Goal: Information Seeking & Learning: Learn about a topic

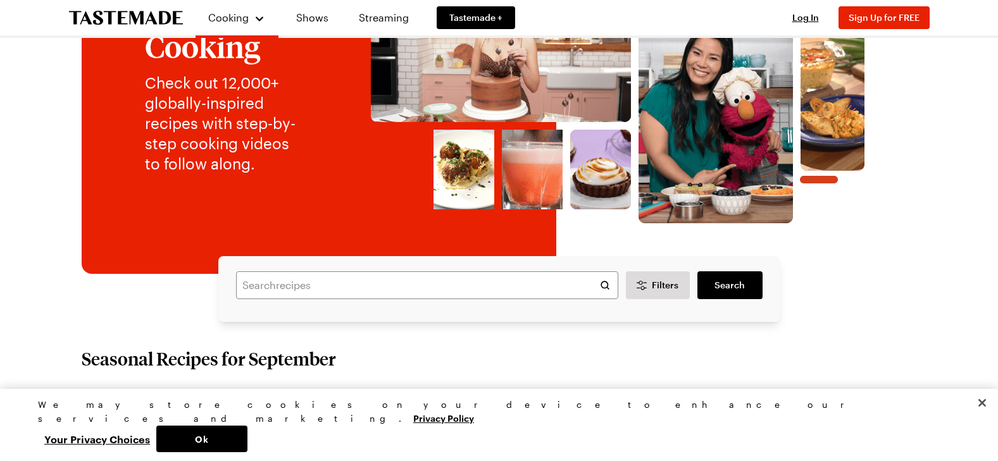
scroll to position [190, 0]
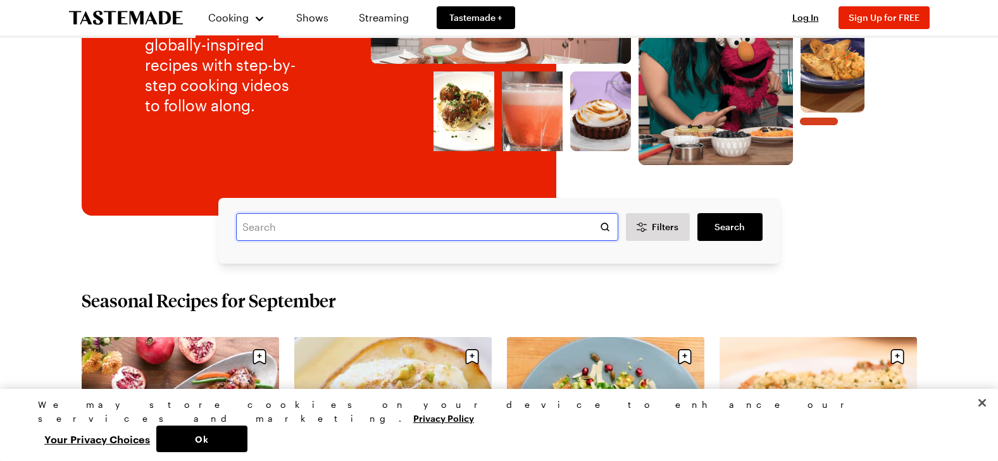
click at [363, 228] on input "text" at bounding box center [427, 227] width 382 height 28
type input "baked brie"
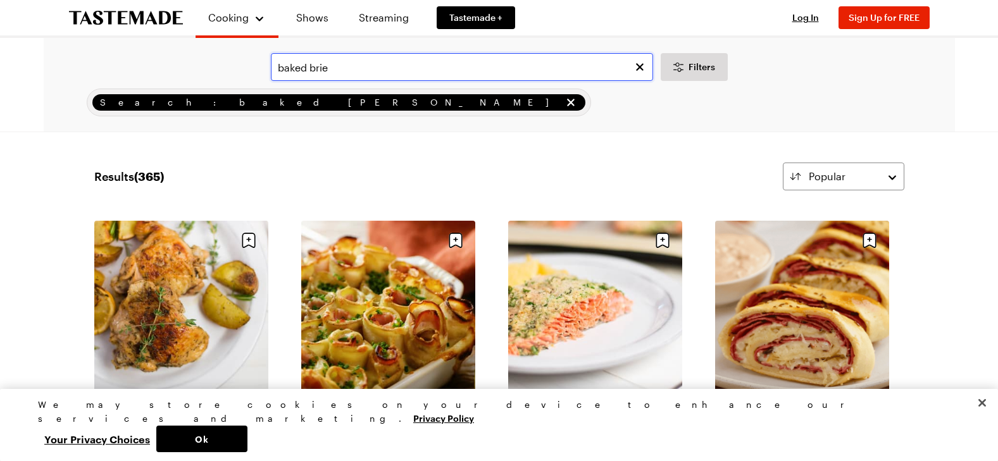
click at [350, 67] on input "baked brie" at bounding box center [462, 67] width 382 height 28
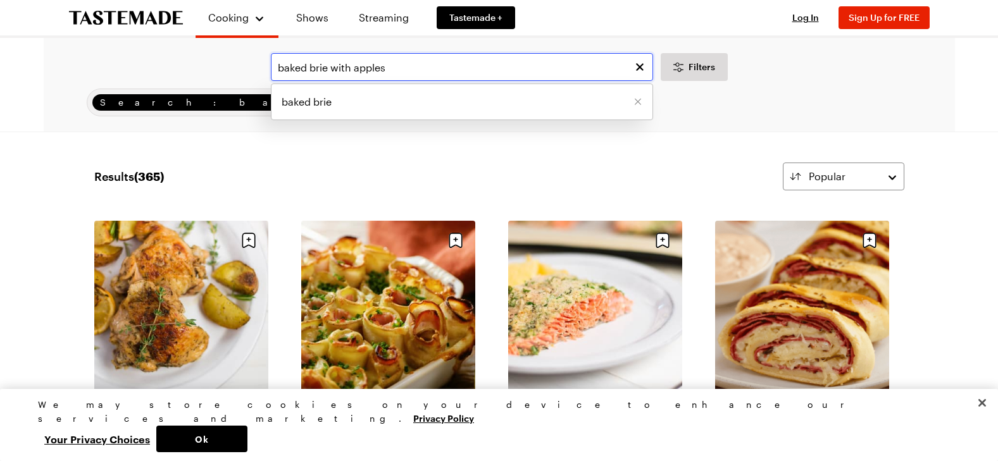
type input "baked brie with apples"
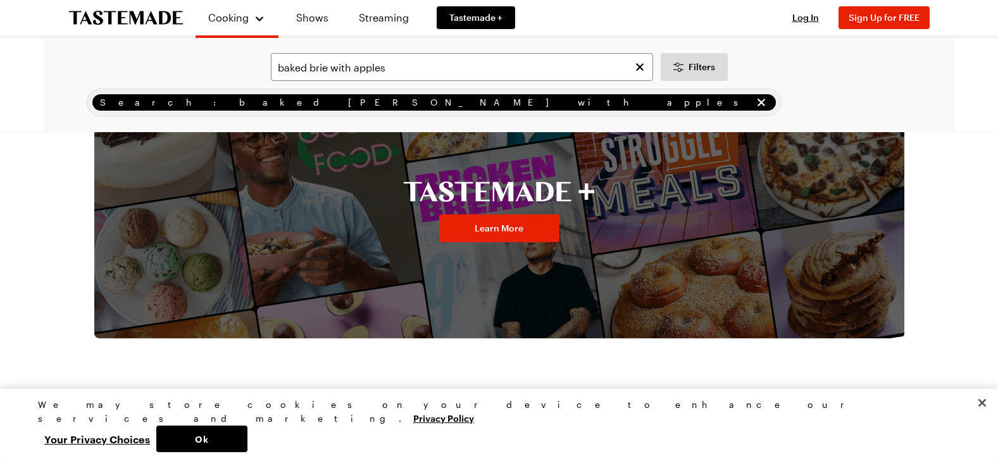
scroll to position [443, 0]
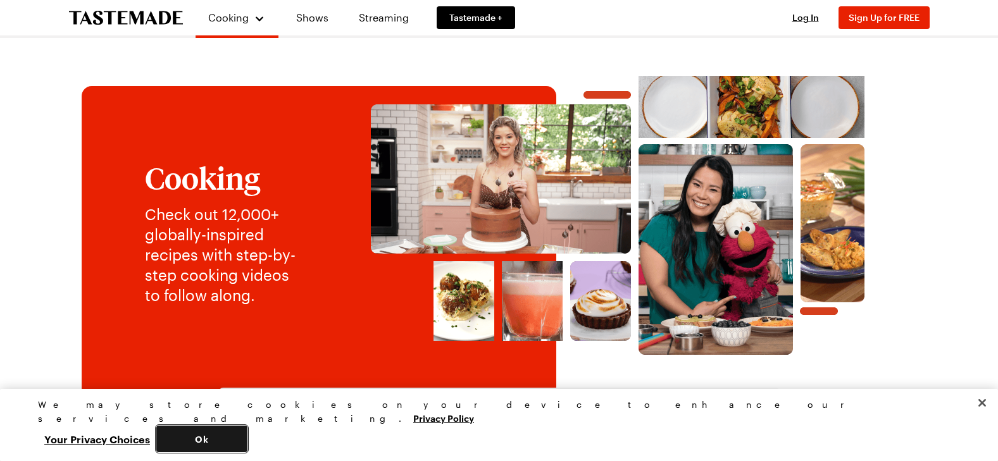
click at [247, 430] on button "Ok" at bounding box center [201, 439] width 91 height 27
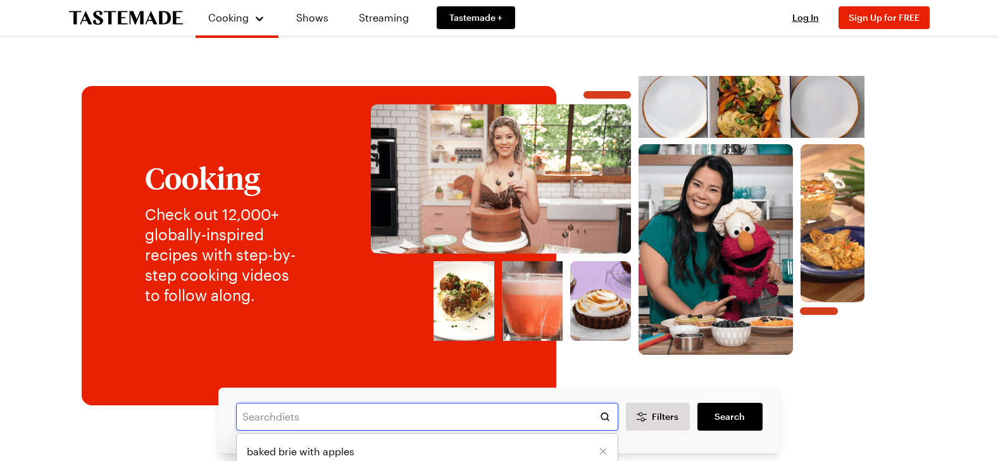
click at [309, 414] on input "text" at bounding box center [427, 417] width 382 height 28
type input "easy baked brie"
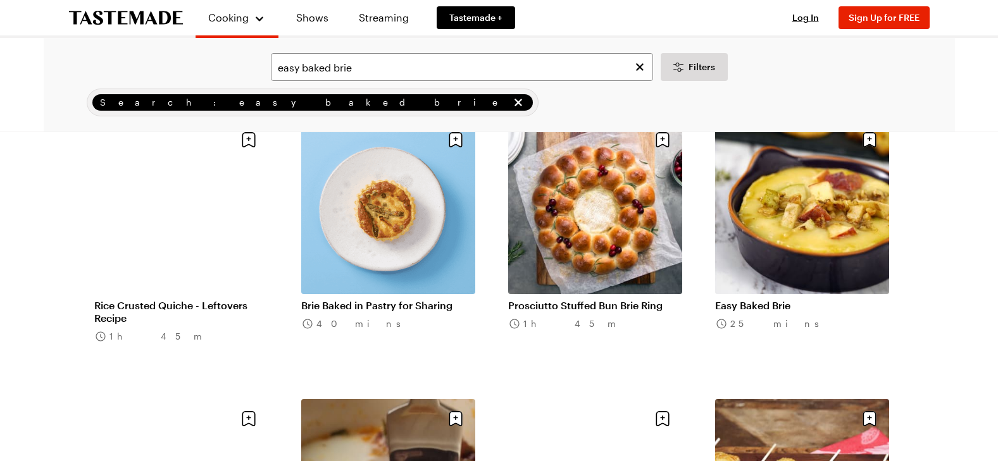
scroll to position [949, 0]
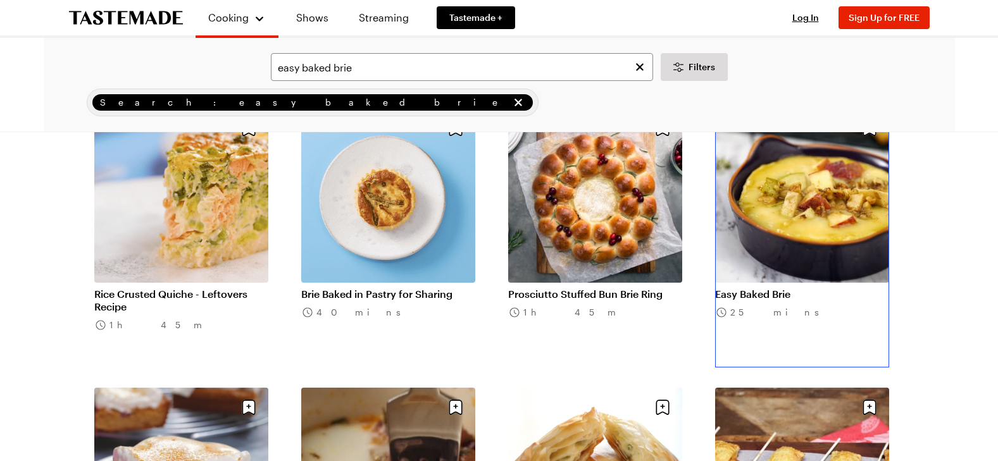
click at [778, 296] on link "Easy Baked Brie" at bounding box center [802, 294] width 174 height 13
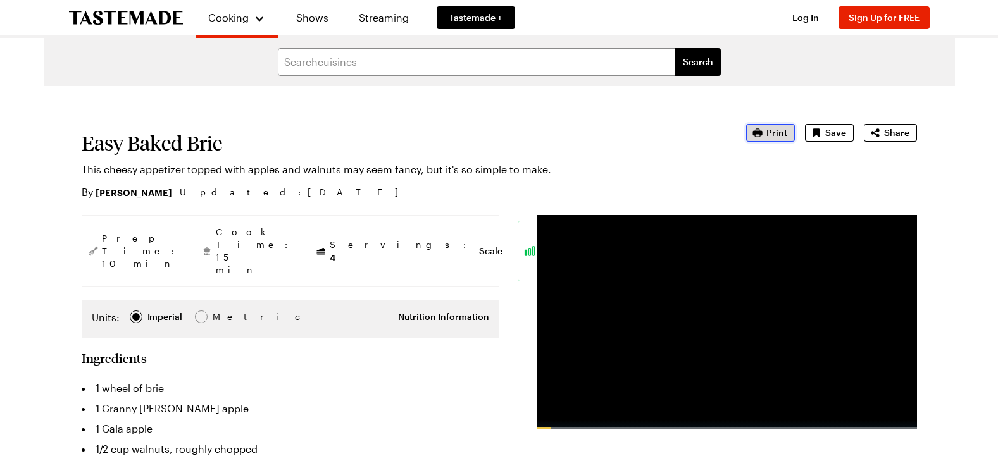
click at [775, 130] on span "Print" at bounding box center [776, 133] width 21 height 13
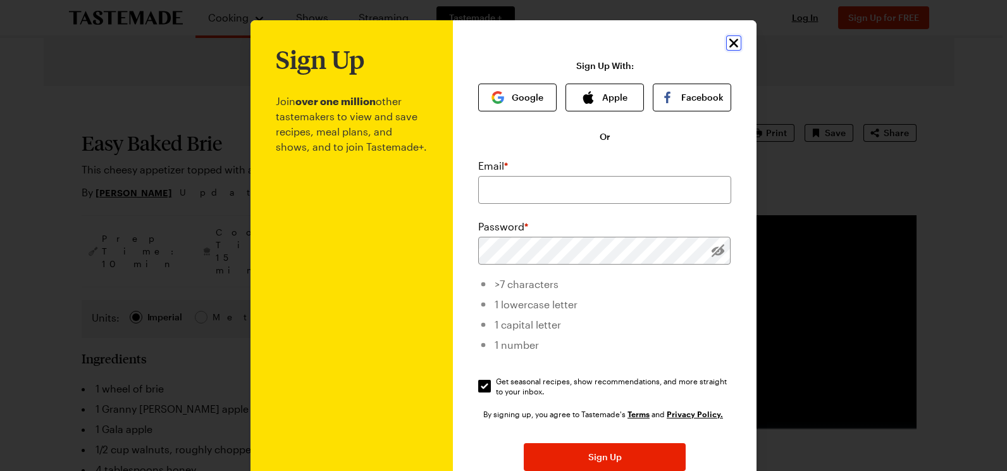
click at [733, 44] on icon "Close" at bounding box center [733, 42] width 15 height 15
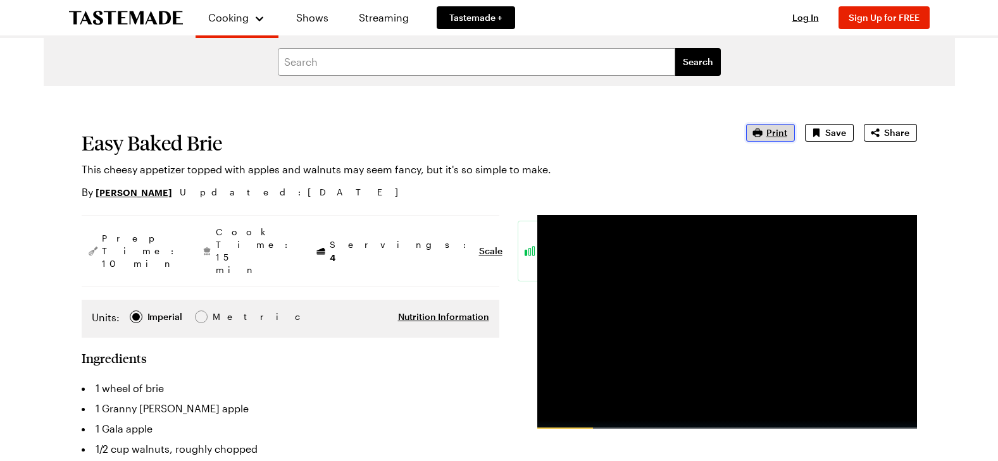
click at [774, 132] on span "Print" at bounding box center [776, 133] width 21 height 13
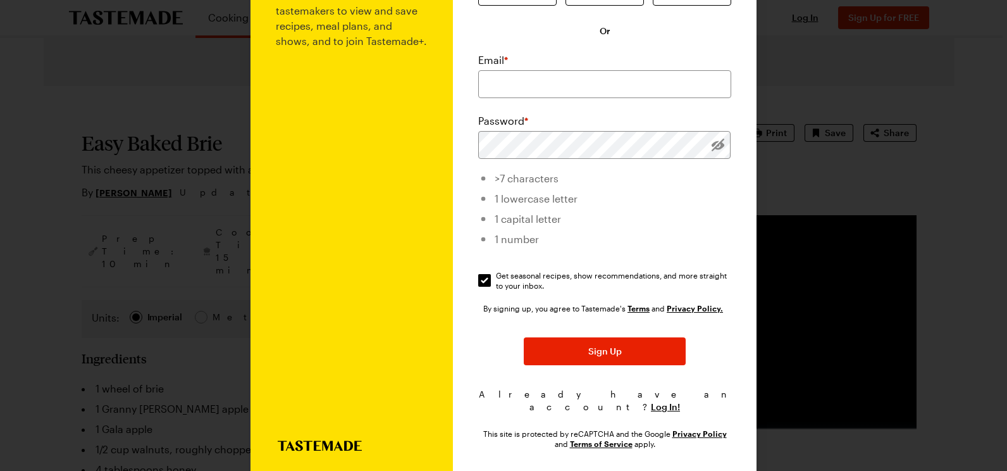
scroll to position [121, 0]
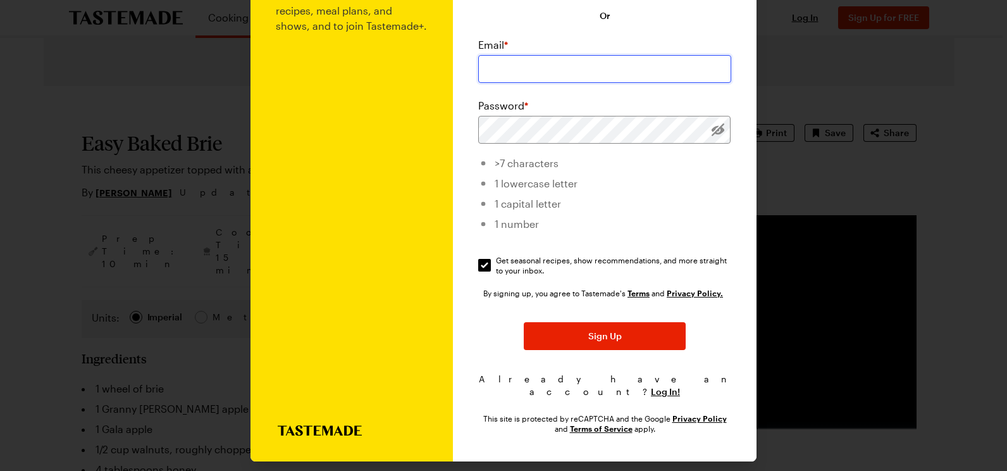
click at [614, 72] on input "email" at bounding box center [604, 69] width 253 height 28
type input "[EMAIL_ADDRESS][DOMAIN_NAME]"
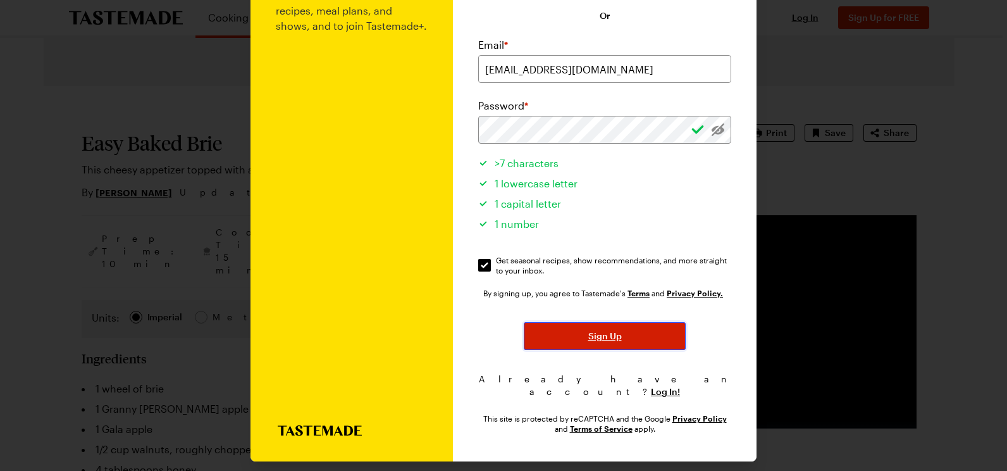
click at [581, 330] on button "Sign Up" at bounding box center [605, 336] width 162 height 28
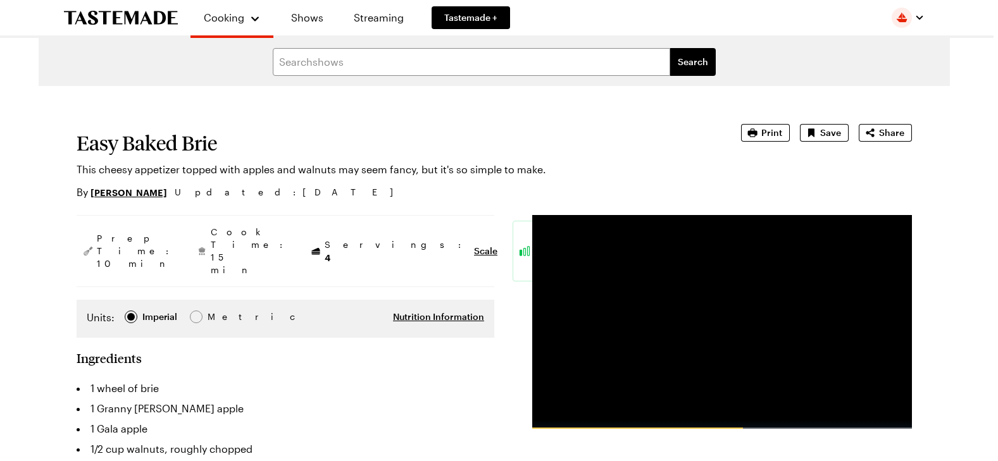
type textarea "x"
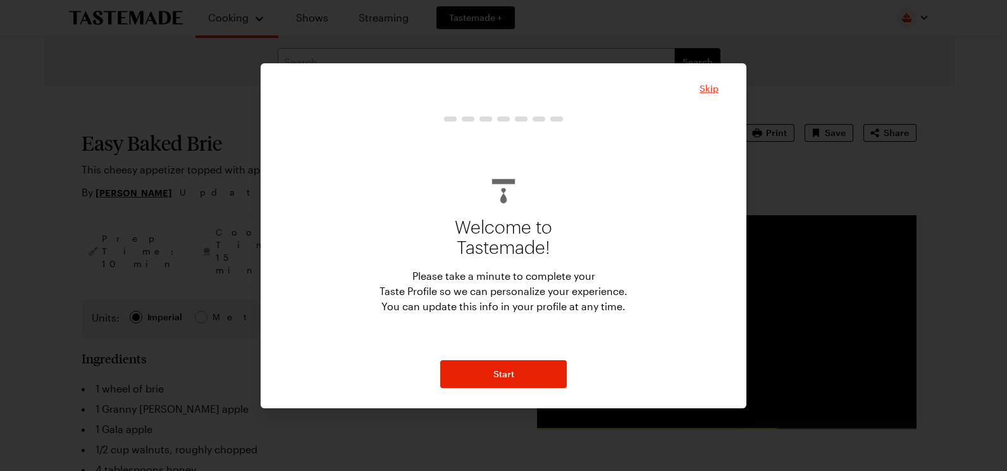
click at [707, 89] on span "Skip" at bounding box center [709, 88] width 19 height 13
